Goal: Navigation & Orientation: Find specific page/section

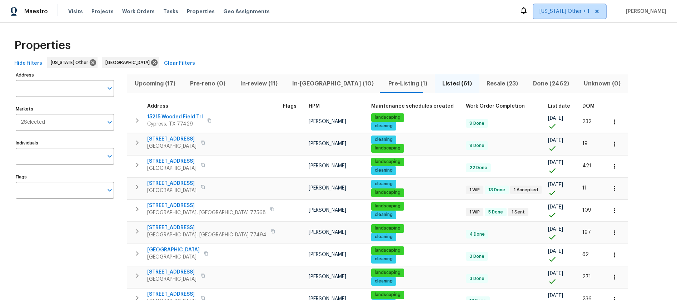
click at [585, 10] on span "Alabama Other + 1" at bounding box center [564, 11] width 50 height 7
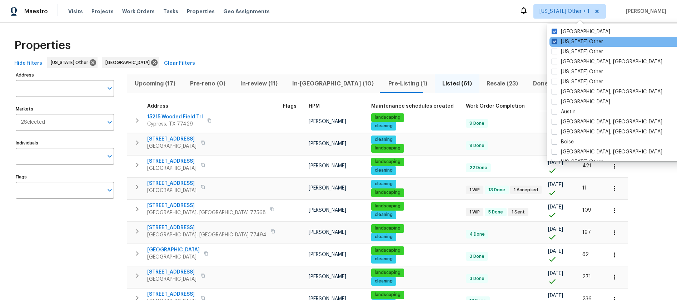
click at [558, 40] on label "Alabama Other" at bounding box center [577, 41] width 51 height 7
click at [556, 40] on input "Alabama Other" at bounding box center [554, 40] width 5 height 5
checkbox input "false"
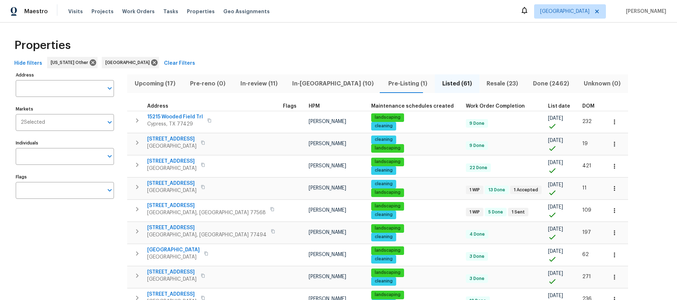
click at [432, 11] on div "Maestro Visits Projects Work Orders Tasks Properties Geo Assignments Houston An…" at bounding box center [338, 11] width 677 height 23
click at [194, 14] on span "Properties" at bounding box center [201, 11] width 28 height 7
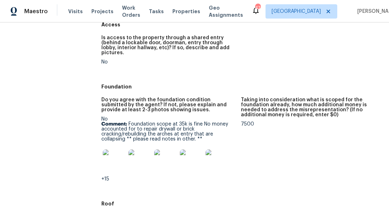
scroll to position [155, 0]
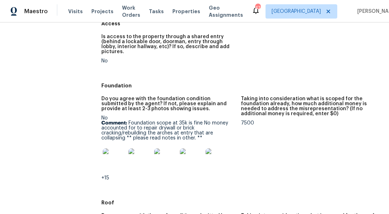
click at [111, 156] on img at bounding box center [114, 160] width 23 height 23
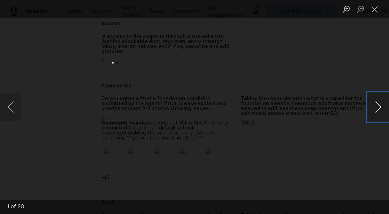
click at [374, 108] on button "Next image" at bounding box center [378, 107] width 21 height 29
click at [377, 9] on button "Close lightbox" at bounding box center [375, 9] width 14 height 13
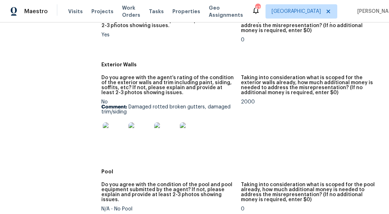
scroll to position [357, 0]
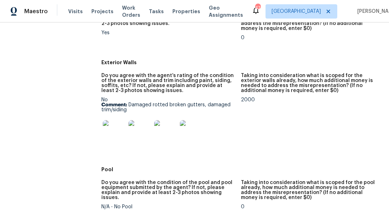
click at [116, 124] on img at bounding box center [114, 131] width 23 height 23
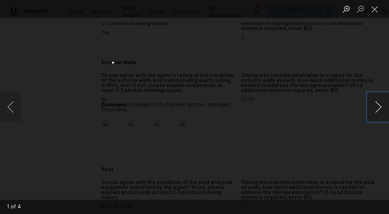
click at [374, 111] on button "Next image" at bounding box center [378, 107] width 21 height 29
click at [373, 8] on button "Close lightbox" at bounding box center [375, 9] width 14 height 13
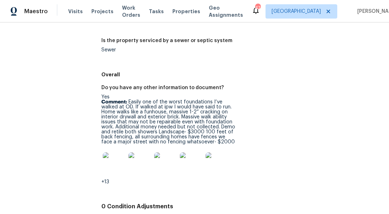
scroll to position [1208, 0]
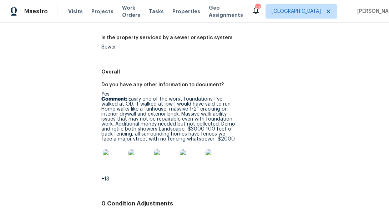
click at [112, 151] on img at bounding box center [114, 161] width 23 height 23
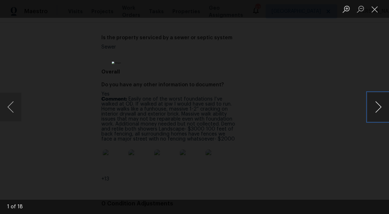
click at [378, 108] on button "Next image" at bounding box center [378, 107] width 21 height 29
click at [377, 9] on button "Close lightbox" at bounding box center [375, 9] width 14 height 13
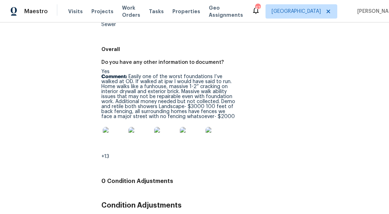
scroll to position [1228, 0]
